Goal: Find contact information: Find contact information

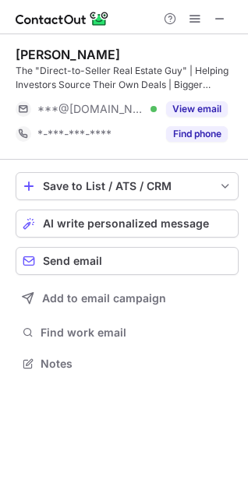
scroll to position [353, 248]
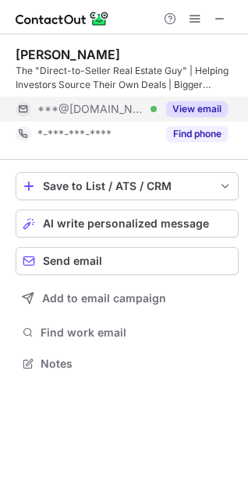
click at [180, 111] on button "View email" at bounding box center [197, 109] width 62 height 16
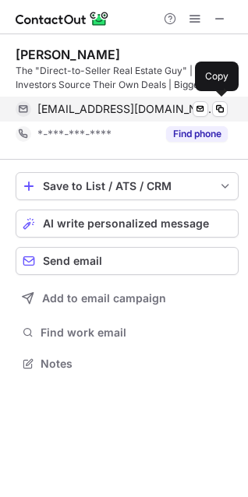
click at [76, 112] on span "coleruudjohnson@gmail.com" at bounding box center [126, 109] width 178 height 14
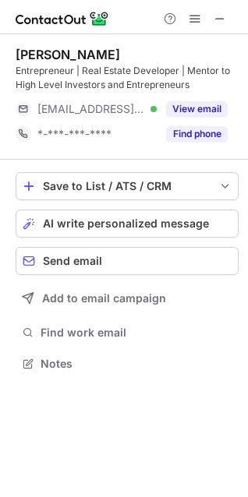
scroll to position [353, 248]
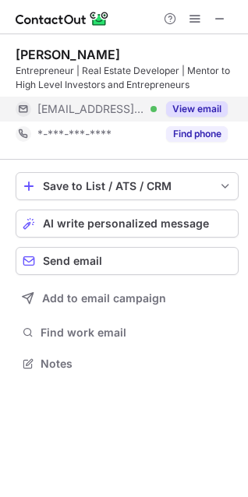
click at [207, 105] on button "View email" at bounding box center [197, 109] width 62 height 16
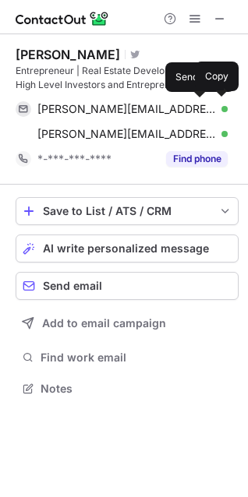
scroll to position [378, 248]
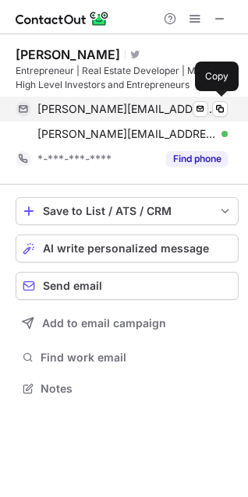
click at [134, 110] on span "[PERSON_NAME][EMAIL_ADDRESS][DOMAIN_NAME]" at bounding box center [126, 109] width 178 height 14
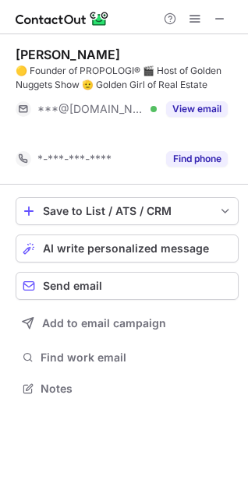
scroll to position [353, 248]
